Goal: Task Accomplishment & Management: Manage account settings

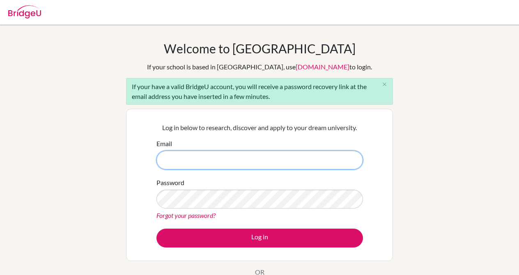
click at [238, 153] on input "Email" at bounding box center [259, 160] width 206 height 19
type input "zahray26@asamadagascar.org"
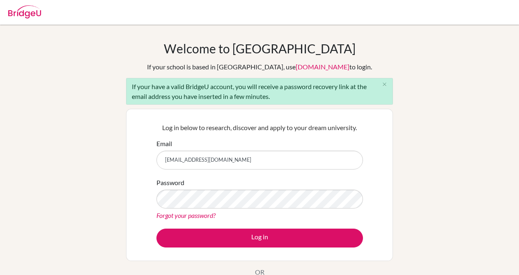
click at [196, 213] on link "Forgot your password?" at bounding box center [185, 215] width 59 height 8
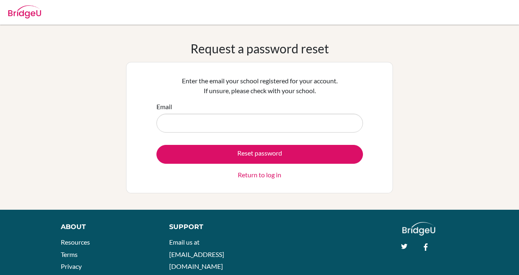
click at [236, 114] on input "Email" at bounding box center [259, 123] width 206 height 19
type input "zahray26@asamadagascar.org"
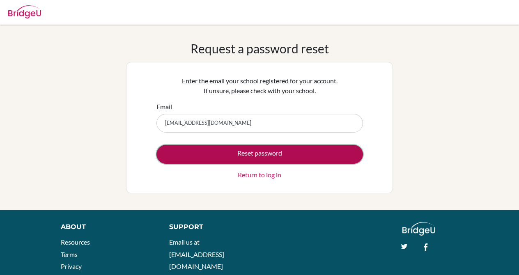
click at [233, 152] on button "Reset password" at bounding box center [259, 154] width 206 height 19
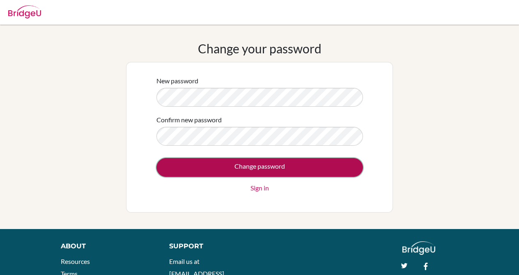
click at [229, 167] on input "Change password" at bounding box center [259, 167] width 206 height 19
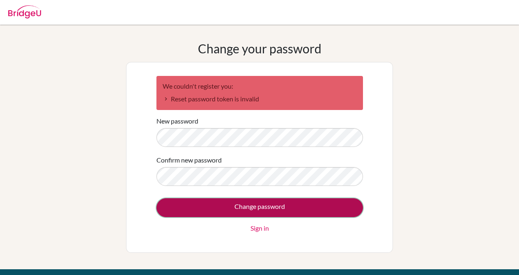
click at [231, 206] on input "Change password" at bounding box center [259, 207] width 206 height 19
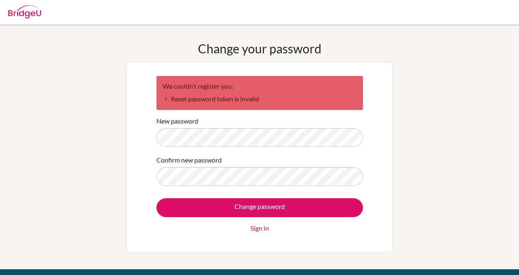
click at [208, 151] on form "We couldn't register you: Reset password token is invalid New password Confirm …" at bounding box center [259, 154] width 206 height 157
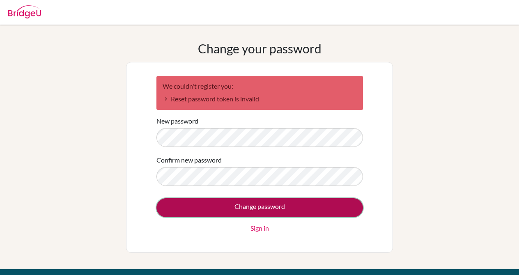
click at [252, 210] on input "Change password" at bounding box center [259, 207] width 206 height 19
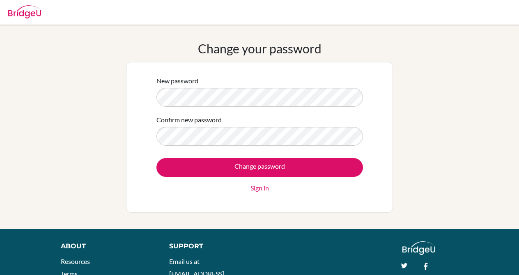
click at [284, 85] on div "New password" at bounding box center [259, 91] width 206 height 31
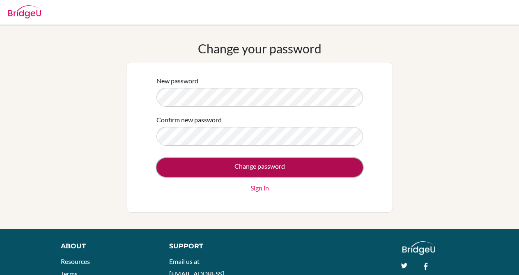
click at [250, 165] on input "Change password" at bounding box center [259, 167] width 206 height 19
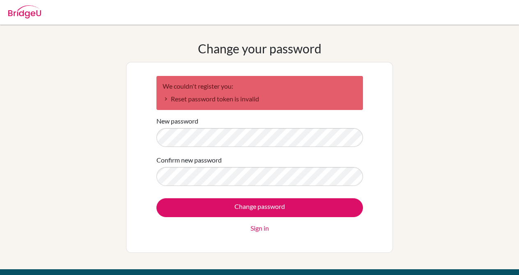
click at [197, 102] on li "Reset password token is invalid" at bounding box center [259, 99] width 194 height 10
click at [154, 102] on div "We couldn't register you: Reset password token is invalid New password Confirm …" at bounding box center [259, 158] width 217 height 174
click at [160, 102] on div "We couldn't register you: Reset password token is invalid" at bounding box center [259, 93] width 206 height 34
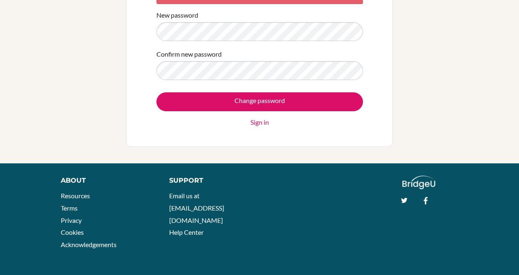
click at [259, 127] on div "We couldn't register you: Reset password token is invalid New password Confirm …" at bounding box center [259, 52] width 217 height 174
click at [246, 117] on div "Change password Sign in" at bounding box center [259, 109] width 206 height 35
click at [260, 127] on div "We couldn't register you: Reset password token is invalid New password Confirm …" at bounding box center [259, 52] width 217 height 174
click at [260, 123] on link "Sign in" at bounding box center [259, 122] width 18 height 10
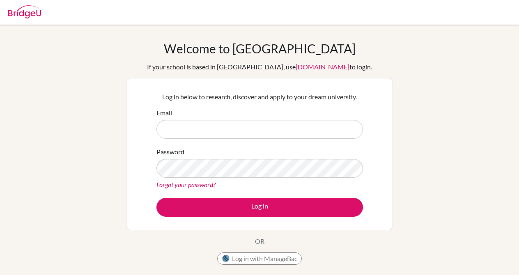
click at [237, 127] on input "Email" at bounding box center [259, 129] width 206 height 19
click at [206, 183] on link "Forgot your password?" at bounding box center [185, 185] width 59 height 8
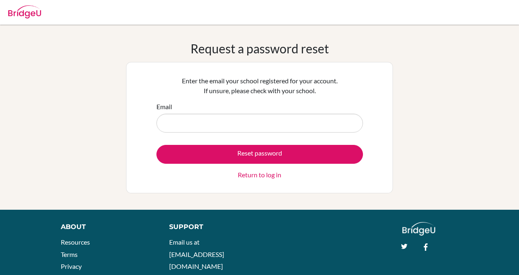
click at [208, 120] on input "Email" at bounding box center [259, 123] width 206 height 19
type input "[EMAIL_ADDRESS][DOMAIN_NAME]"
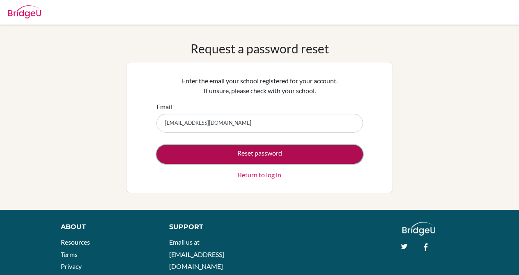
click at [213, 153] on button "Reset password" at bounding box center [259, 154] width 206 height 19
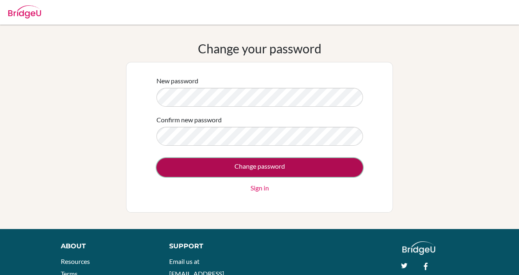
click at [312, 162] on input "Change password" at bounding box center [259, 167] width 206 height 19
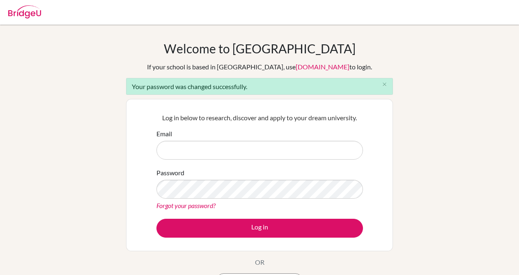
scroll to position [6, 0]
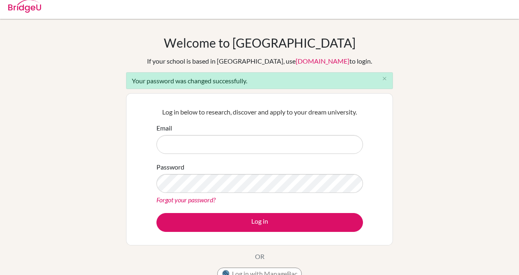
click at [15, 11] on img at bounding box center [24, 6] width 33 height 13
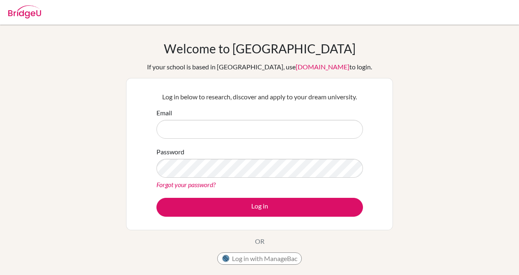
click at [196, 125] on input "Email" at bounding box center [259, 129] width 206 height 19
type input "[EMAIL_ADDRESS][DOMAIN_NAME]"
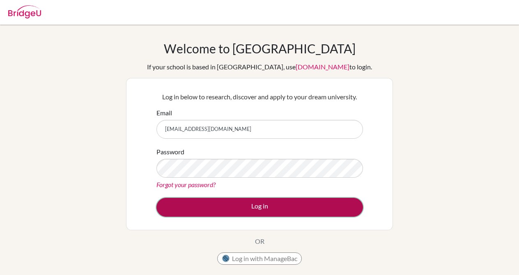
click at [226, 204] on button "Log in" at bounding box center [259, 207] width 206 height 19
